Goal: Task Accomplishment & Management: Use online tool/utility

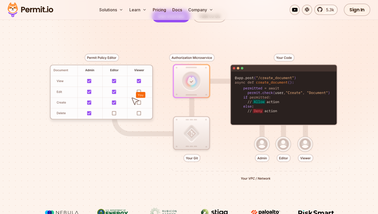
click at [282, 150] on div at bounding box center [188, 114] width 353 height 185
click at [265, 150] on div at bounding box center [188, 114] width 353 height 185
click at [234, 170] on div at bounding box center [188, 114] width 353 height 185
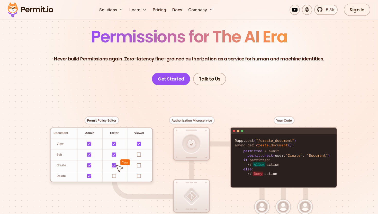
scroll to position [39, 0]
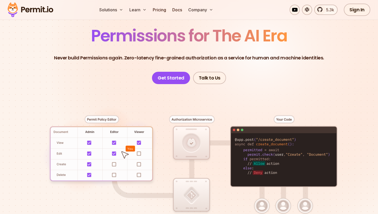
click at [139, 174] on div at bounding box center [188, 176] width 353 height 185
click at [173, 76] on link "Get Started" at bounding box center [171, 78] width 38 height 12
